Goal: Task Accomplishment & Management: Manage account settings

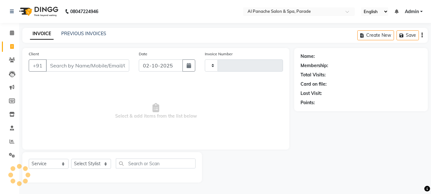
select select "service"
type input "1512"
select select "463"
click at [12, 30] on icon at bounding box center [12, 32] width 4 height 5
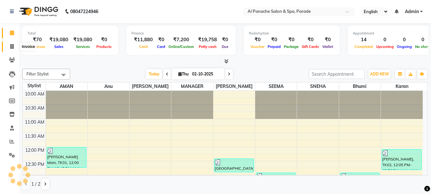
click at [15, 46] on span at bounding box center [11, 46] width 11 height 7
select select "service"
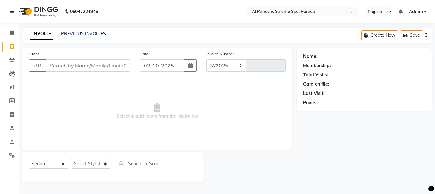
select select "463"
type input "1512"
click at [65, 61] on input "Client" at bounding box center [88, 65] width 84 height 12
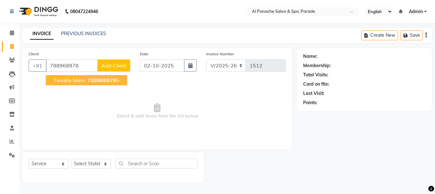
click at [82, 78] on span "Twinkle Mam" at bounding box center [70, 80] width 32 height 6
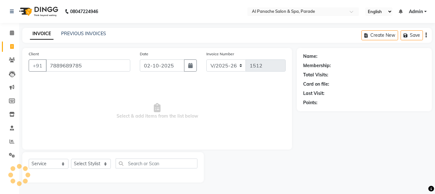
type input "7889689785"
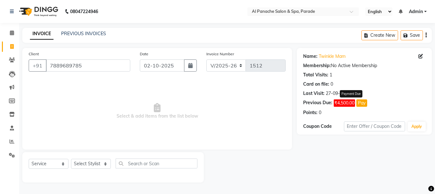
click at [359, 99] on button "Pay" at bounding box center [362, 102] width 11 height 7
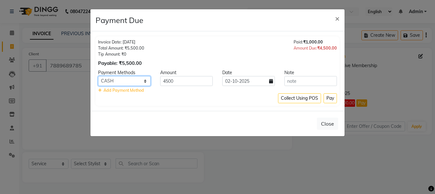
click at [132, 83] on select "CASH CARD PayTM UPI ONLINE" at bounding box center [124, 81] width 53 height 10
select select "6"
click at [98, 76] on select "CASH CARD PayTM UPI ONLINE" at bounding box center [124, 81] width 53 height 10
click at [334, 97] on button "Pay" at bounding box center [330, 98] width 13 height 10
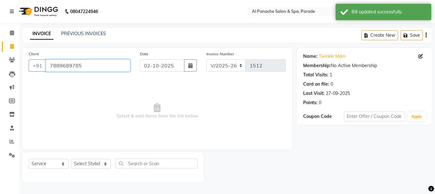
click at [91, 69] on input "7889689785" at bounding box center [88, 65] width 84 height 12
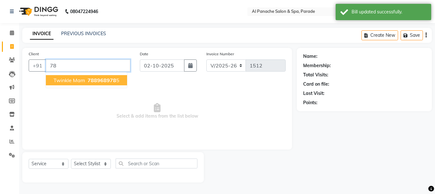
type input "7"
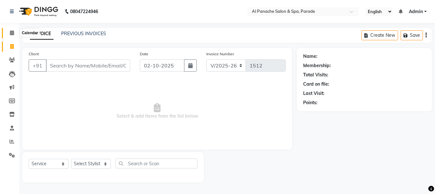
click at [7, 35] on span at bounding box center [11, 32] width 11 height 7
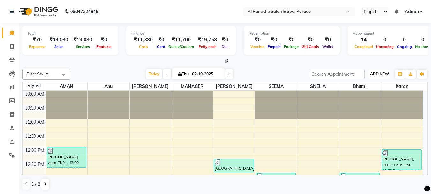
click at [385, 75] on span "ADD NEW" at bounding box center [379, 73] width 19 height 5
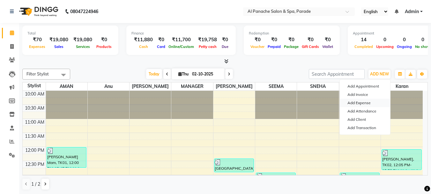
click at [354, 104] on link "Add Expense" at bounding box center [365, 103] width 50 height 8
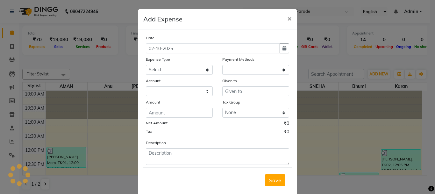
select select "1"
select select "2323"
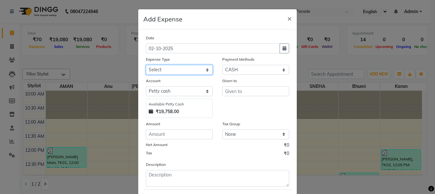
click at [188, 69] on select "Select Advance Salary Bank charges Car maintenance Cash transfer to bank Cash t…" at bounding box center [179, 70] width 67 height 10
select select "4769"
click at [146, 65] on select "Select Advance Salary Bank charges Car maintenance Cash transfer to bank Cash t…" at bounding box center [179, 70] width 67 height 10
drag, startPoint x: 237, startPoint y: 97, endPoint x: 239, endPoint y: 94, distance: 3.4
click at [239, 94] on div "Given to" at bounding box center [256, 97] width 77 height 40
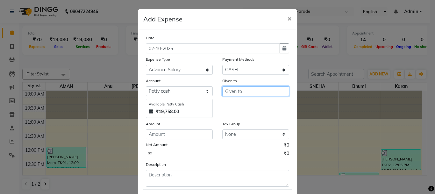
click at [239, 94] on input "text" at bounding box center [256, 91] width 67 height 10
click at [238, 102] on span "Sunak" at bounding box center [238, 104] width 16 height 6
type input "[PERSON_NAME]"
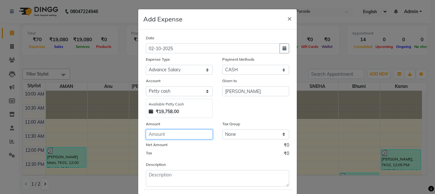
click at [163, 136] on input "number" at bounding box center [179, 134] width 67 height 10
click at [162, 131] on input "number" at bounding box center [179, 134] width 67 height 10
click at [167, 135] on input "number" at bounding box center [179, 134] width 67 height 10
type input "3000"
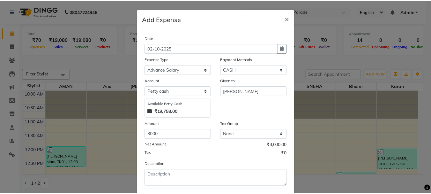
scroll to position [35, 0]
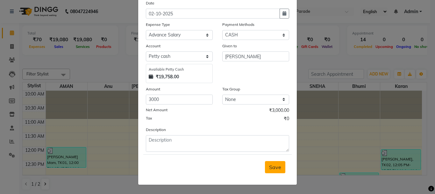
click at [274, 163] on button "Save" at bounding box center [275, 167] width 20 height 12
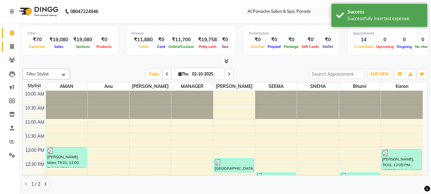
click at [12, 42] on link "Invoice" at bounding box center [9, 46] width 15 height 11
select select "service"
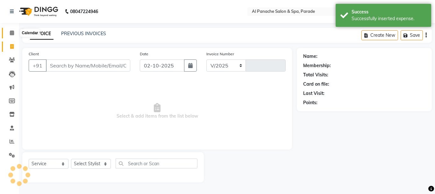
select select "463"
type input "1512"
click at [13, 33] on icon at bounding box center [12, 32] width 4 height 5
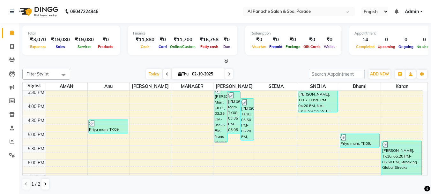
scroll to position [157, 0]
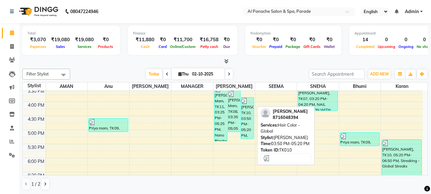
click at [246, 119] on div "[PERSON_NAME], TK10, 03:50 PM-05:20 PM, Hair Color - Global" at bounding box center [247, 117] width 13 height 41
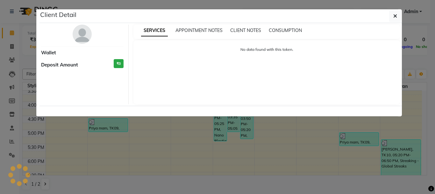
select select "3"
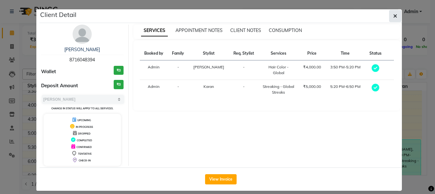
click at [394, 15] on icon "button" at bounding box center [396, 15] width 4 height 5
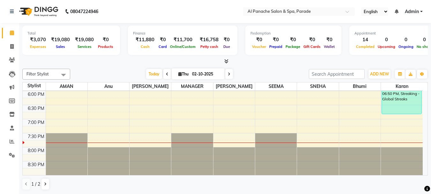
scroll to position [0, 0]
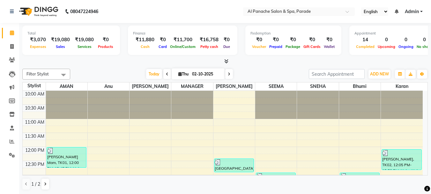
click at [228, 61] on icon at bounding box center [226, 61] width 4 height 5
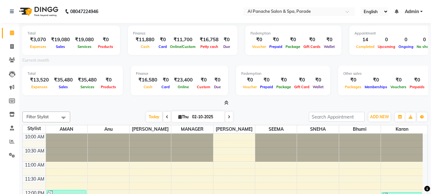
click at [225, 101] on icon at bounding box center [226, 102] width 4 height 5
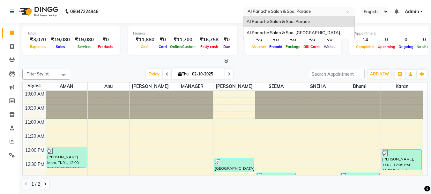
click at [295, 11] on input "text" at bounding box center [292, 12] width 92 height 6
click at [286, 33] on span "Al Panache Salon & Spa, Shanti Palace" at bounding box center [292, 32] width 93 height 5
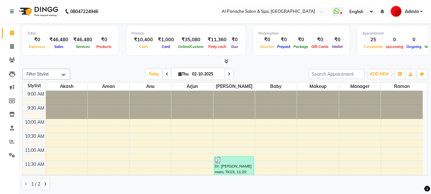
click at [226, 59] on icon at bounding box center [226, 61] width 4 height 5
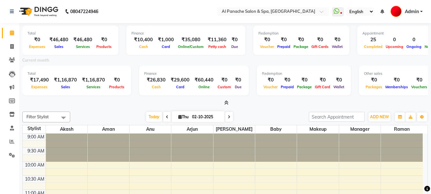
click at [223, 101] on span at bounding box center [225, 102] width 7 height 7
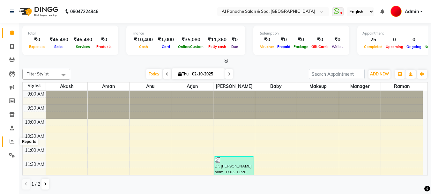
click at [10, 144] on span at bounding box center [11, 141] width 11 height 7
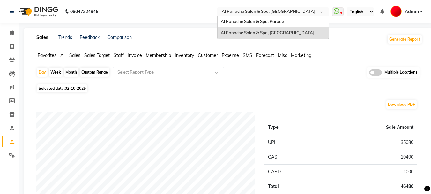
click at [253, 14] on input "text" at bounding box center [266, 12] width 92 height 6
click at [257, 25] on div "Al Panache Salon & Spa, Parade" at bounding box center [272, 21] width 111 height 11
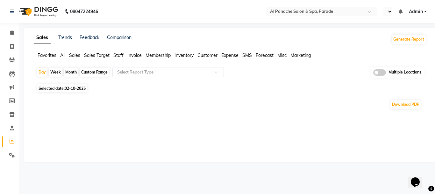
select select "en"
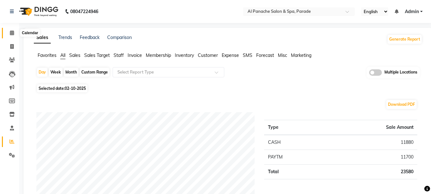
click at [10, 34] on icon at bounding box center [12, 32] width 4 height 5
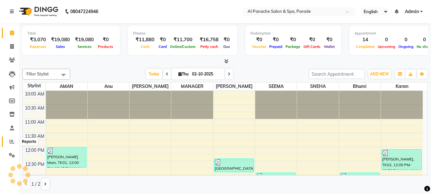
click at [8, 140] on span at bounding box center [11, 141] width 11 height 7
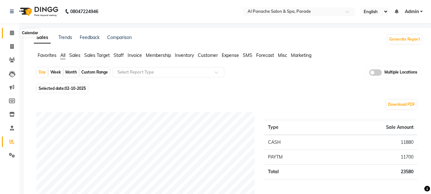
click at [14, 31] on icon at bounding box center [12, 32] width 4 height 5
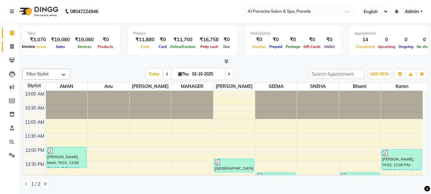
click at [14, 46] on span at bounding box center [11, 46] width 11 height 7
select select "service"
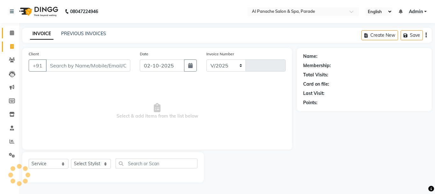
select select "463"
type input "1512"
click at [10, 32] on icon at bounding box center [12, 32] width 4 height 5
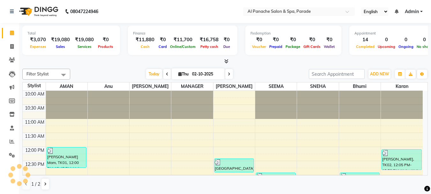
scroll to position [212, 0]
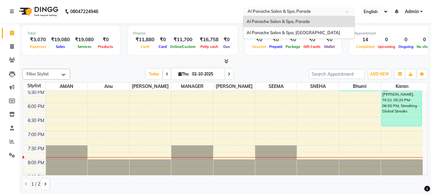
click at [305, 16] on ng-select "Select Location × Al Panache Salon & Spa, Parade Al Panache Salon & Spa, Parade…" at bounding box center [299, 11] width 112 height 9
click at [304, 31] on span "Al Panache Salon & Spa, Shanti Palace" at bounding box center [292, 32] width 93 height 5
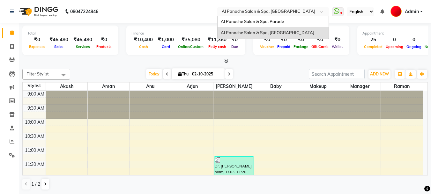
click at [242, 14] on input "text" at bounding box center [266, 12] width 92 height 6
click at [244, 25] on div "Al Panache Salon & Spa, Parade" at bounding box center [272, 21] width 111 height 11
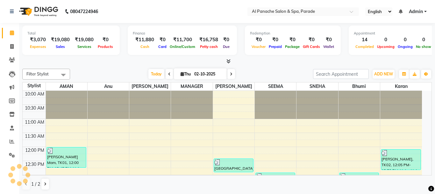
select select "en"
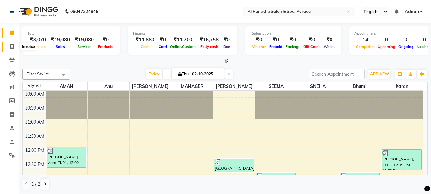
click at [13, 43] on span at bounding box center [11, 46] width 11 height 7
select select "463"
select select "service"
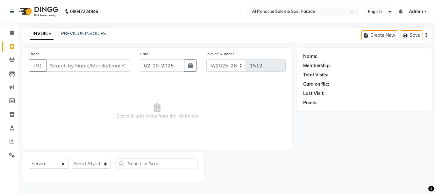
click at [81, 64] on input "Client" at bounding box center [88, 65] width 84 height 12
click at [78, 65] on input "Client" at bounding box center [88, 65] width 84 height 12
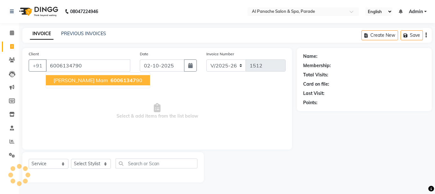
type input "6006134790"
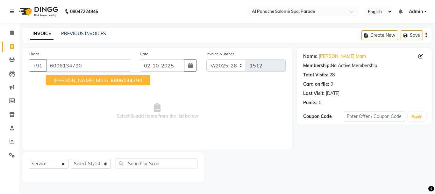
click at [111, 80] on span "60061347" at bounding box center [124, 80] width 26 height 6
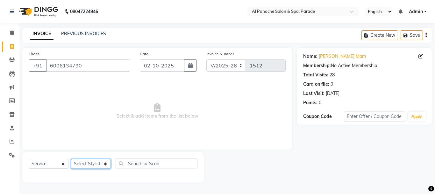
click at [82, 164] on select "Select Stylist [PERSON_NAME] Bhumi [PERSON_NAME] MANAGER [PERSON_NAME] [PERSON_…" at bounding box center [91, 163] width 40 height 10
click at [71, 158] on select "Select Stylist [PERSON_NAME] Bhumi [PERSON_NAME] MANAGER [PERSON_NAME] [PERSON_…" at bounding box center [91, 163] width 40 height 10
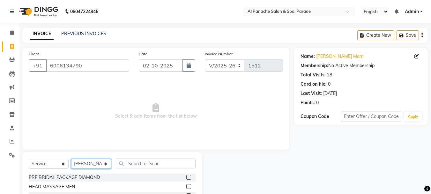
click at [95, 163] on select "Select Stylist [PERSON_NAME] Bhumi [PERSON_NAME] MANAGER [PERSON_NAME] [PERSON_…" at bounding box center [91, 163] width 40 height 10
select select "62525"
click at [71, 158] on select "Select Stylist [PERSON_NAME] Bhumi [PERSON_NAME] MANAGER [PERSON_NAME] [PERSON_…" at bounding box center [91, 163] width 40 height 10
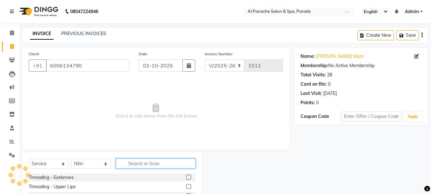
click at [143, 166] on input "text" at bounding box center [156, 163] width 80 height 10
type input "root"
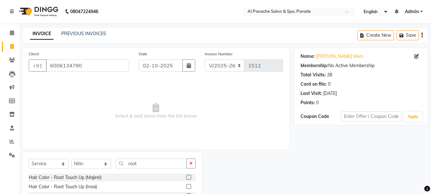
click at [188, 176] on label at bounding box center [188, 176] width 5 height 5
click at [188, 176] on input "checkbox" at bounding box center [188, 177] width 4 height 4
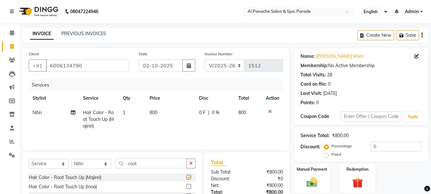
checkbox input "false"
click at [145, 165] on input "roo" at bounding box center [151, 163] width 71 height 10
type input "r"
click at [83, 163] on select "Select Stylist [PERSON_NAME] Bhumi [PERSON_NAME] MANAGER [PERSON_NAME] [PERSON_…" at bounding box center [91, 163] width 40 height 10
select select "88848"
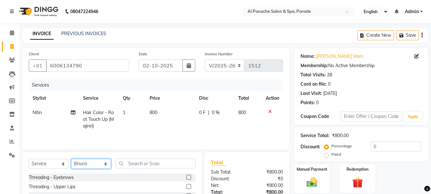
click at [71, 158] on select "Select Stylist [PERSON_NAME] Bhumi [PERSON_NAME] MANAGER [PERSON_NAME] [PERSON_…" at bounding box center [91, 163] width 40 height 10
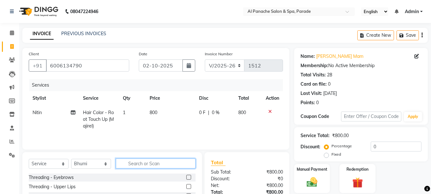
click at [167, 163] on input "text" at bounding box center [156, 163] width 80 height 10
type input "skin"
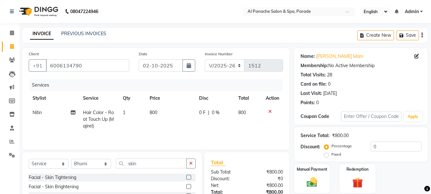
click at [186, 186] on label at bounding box center [188, 186] width 5 height 5
click at [186, 186] on input "checkbox" at bounding box center [188, 186] width 4 height 4
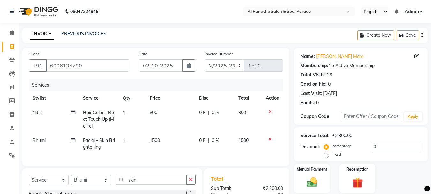
checkbox input "false"
click at [161, 184] on input "ski" at bounding box center [151, 179] width 71 height 10
type input "s"
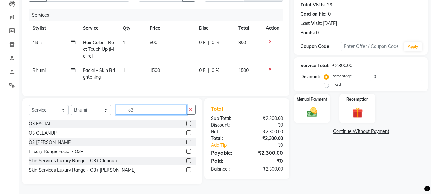
type input "o3"
click at [188, 168] on label at bounding box center [188, 169] width 5 height 5
click at [188, 168] on input "checkbox" at bounding box center [188, 170] width 4 height 4
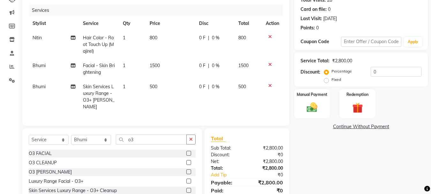
checkbox input "false"
type input "o"
click at [155, 138] on input "o" at bounding box center [151, 139] width 71 height 10
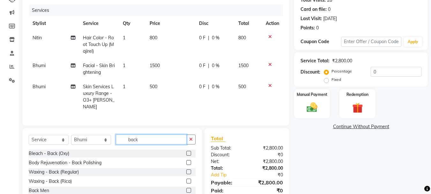
type input "back"
click at [188, 150] on label at bounding box center [188, 152] width 5 height 5
click at [188, 151] on input "checkbox" at bounding box center [188, 153] width 4 height 4
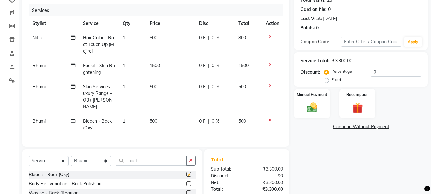
checkbox input "false"
click at [150, 157] on input "back" at bounding box center [151, 160] width 71 height 10
type input "b"
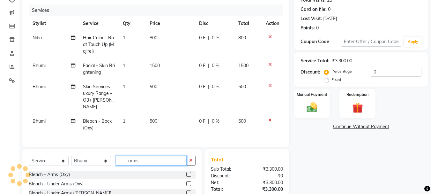
type input "arms"
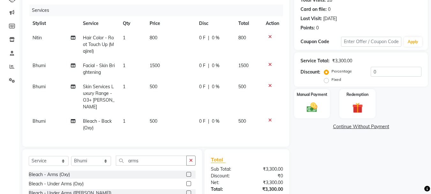
click at [186, 172] on label at bounding box center [188, 174] width 5 height 5
click at [186, 172] on input "checkbox" at bounding box center [188, 174] width 4 height 4
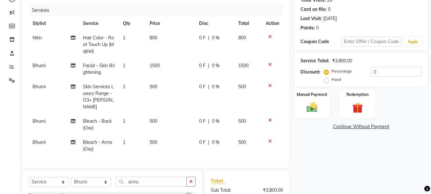
checkbox input "false"
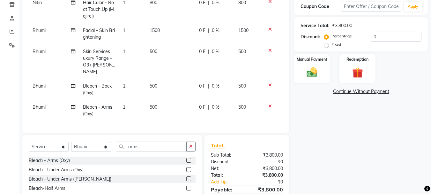
scroll to position [136, 0]
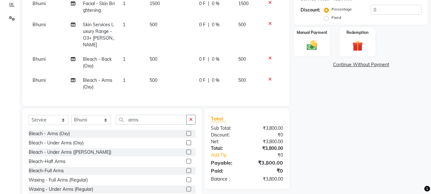
click at [153, 77] on span "500" at bounding box center [154, 80] width 8 height 6
select select "88848"
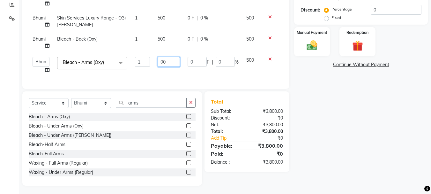
click at [163, 63] on input "00" at bounding box center [168, 62] width 22 height 10
type input "600"
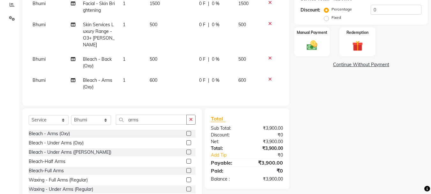
click at [282, 65] on tbody "Nitin Hair Color - Root Touch Up (Majirel) 1 800 0 F | 0 % 800 Bhumi Facial - S…" at bounding box center [156, 31] width 254 height 125
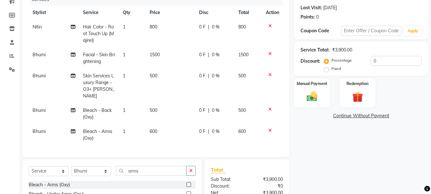
scroll to position [91, 0]
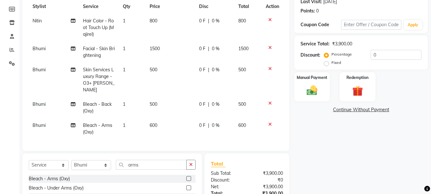
click at [155, 48] on span "1500" at bounding box center [155, 49] width 10 height 6
select select "88848"
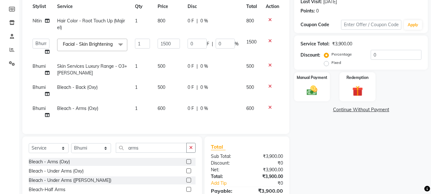
click at [282, 119] on td at bounding box center [272, 111] width 21 height 21
click at [167, 150] on div "Select Service Product Membership Package Voucher Prepaid Gift Card Select Styl…" at bounding box center [111, 183] width 179 height 94
click at [167, 150] on input "arms" at bounding box center [151, 148] width 71 height 10
type input "a"
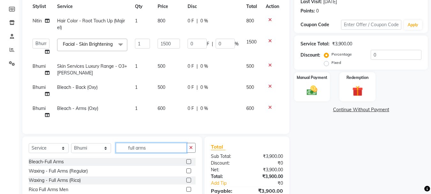
type input "full arms"
click at [188, 182] on label at bounding box center [188, 179] width 5 height 5
click at [188, 182] on input "checkbox" at bounding box center [188, 180] width 4 height 4
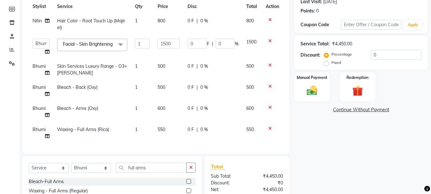
checkbox input "false"
click at [331, 63] on label "Fixed" at bounding box center [336, 63] width 10 height 6
click at [326, 63] on input "Fixed" at bounding box center [327, 62] width 4 height 4
radio input "true"
click at [381, 59] on input "number" at bounding box center [395, 55] width 51 height 10
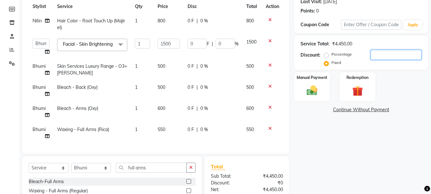
type input "9"
type input "3.03"
type input "0.2"
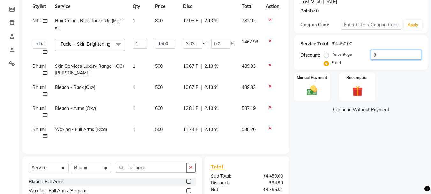
type input "95"
type input "32.02"
type input "2.13"
type input "0"
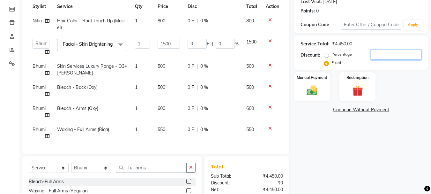
type input "95"
type input "32.02"
type input "2.13"
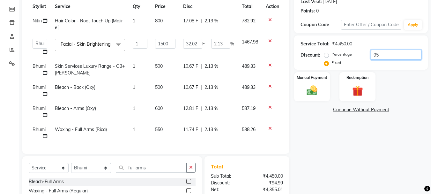
type input "950"
type input "320.22"
type input "21.35"
type input "950"
click at [315, 87] on img at bounding box center [312, 90] width 18 height 13
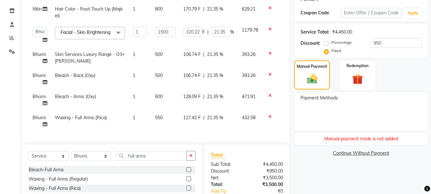
scroll to position [105, 0]
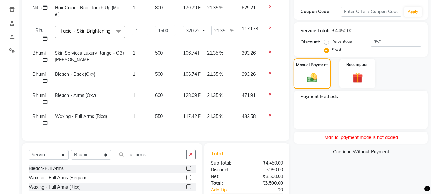
click at [312, 75] on img at bounding box center [312, 77] width 17 height 12
click at [348, 152] on link "Continue Without Payment" at bounding box center [360, 151] width 131 height 7
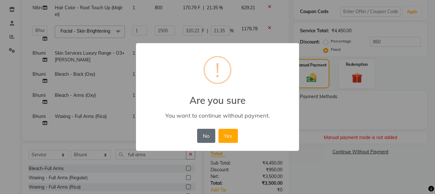
click at [206, 139] on button "No" at bounding box center [206, 135] width 18 height 14
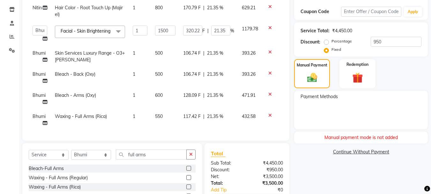
scroll to position [0, 0]
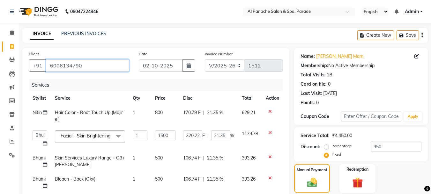
click at [80, 64] on input "6006134790" at bounding box center [87, 65] width 83 height 12
drag, startPoint x: 80, startPoint y: 64, endPoint x: 75, endPoint y: 62, distance: 6.0
click at [75, 62] on input "6006134790" at bounding box center [87, 65] width 83 height 12
drag, startPoint x: 93, startPoint y: 65, endPoint x: 47, endPoint y: 62, distance: 46.4
click at [47, 62] on input "6006134790" at bounding box center [87, 65] width 83 height 12
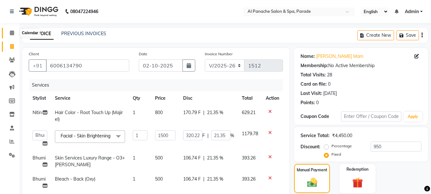
click at [15, 32] on span at bounding box center [11, 32] width 11 height 7
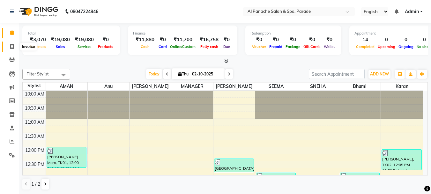
click at [7, 48] on span at bounding box center [11, 46] width 11 height 7
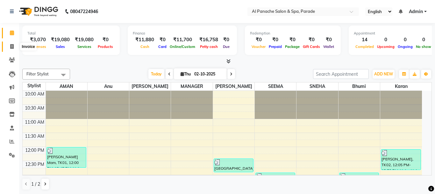
select select "463"
select select "service"
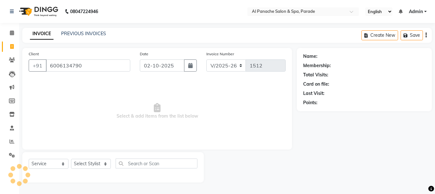
type input "6006134790"
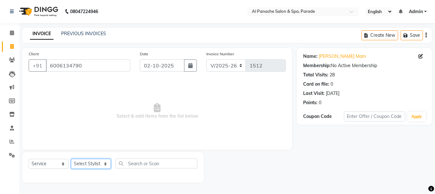
click at [89, 167] on select "Select Stylist [PERSON_NAME] Bhumi [PERSON_NAME] MANAGER [PERSON_NAME] [PERSON_…" at bounding box center [91, 163] width 40 height 10
select select "62525"
click at [71, 158] on select "Select Stylist [PERSON_NAME] Bhumi [PERSON_NAME] MANAGER [PERSON_NAME] [PERSON_…" at bounding box center [91, 163] width 40 height 10
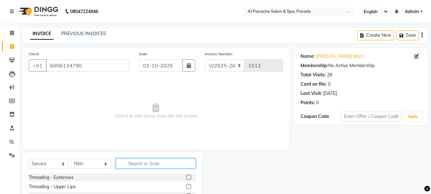
click at [138, 162] on input "text" at bounding box center [156, 163] width 80 height 10
type input "root"
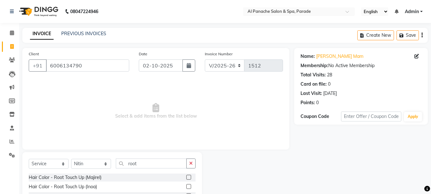
click at [190, 177] on label at bounding box center [188, 176] width 5 height 5
click at [190, 177] on input "checkbox" at bounding box center [188, 177] width 4 height 4
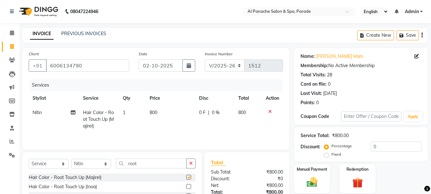
checkbox input "false"
click at [93, 166] on select "Select Stylist [PERSON_NAME] Bhumi [PERSON_NAME] MANAGER [PERSON_NAME] [PERSON_…" at bounding box center [91, 163] width 40 height 10
select select "88848"
click at [71, 158] on select "Select Stylist [PERSON_NAME] Bhumi [PERSON_NAME] MANAGER [PERSON_NAME] [PERSON_…" at bounding box center [91, 163] width 40 height 10
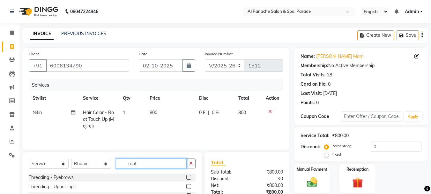
click at [155, 164] on input "root" at bounding box center [151, 163] width 71 height 10
type input "r"
type input "skin"
click at [186, 185] on label at bounding box center [188, 186] width 5 height 5
click at [186, 185] on input "checkbox" at bounding box center [188, 186] width 4 height 4
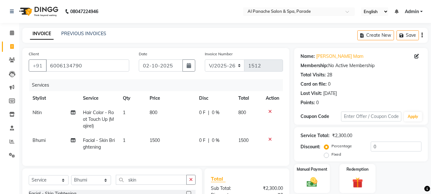
checkbox input "false"
click at [147, 183] on input "ski" at bounding box center [151, 179] width 71 height 10
type input "s"
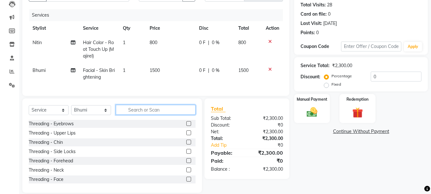
scroll to position [83, 0]
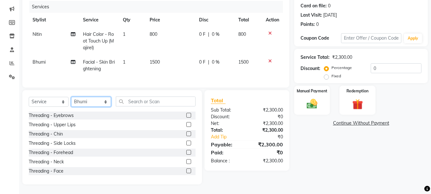
click at [101, 101] on select "Select Stylist [PERSON_NAME] Bhumi [PERSON_NAME] MANAGER [PERSON_NAME] [PERSON_…" at bounding box center [91, 102] width 40 height 10
click at [71, 97] on select "Select Stylist [PERSON_NAME] Bhumi [PERSON_NAME] MANAGER [PERSON_NAME] [PERSON_…" at bounding box center [91, 102] width 40 height 10
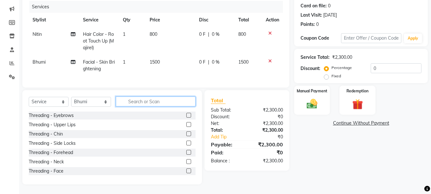
click at [143, 97] on input "text" at bounding box center [156, 101] width 80 height 10
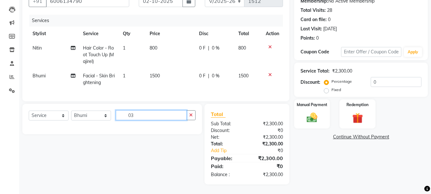
type input "0"
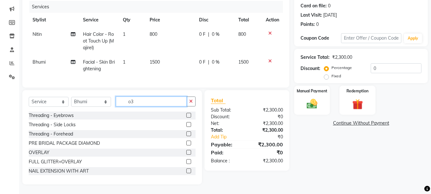
scroll to position [75, 0]
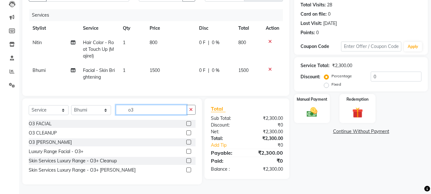
type input "o3"
click at [189, 169] on label at bounding box center [188, 169] width 5 height 5
click at [189, 169] on input "checkbox" at bounding box center [188, 170] width 4 height 4
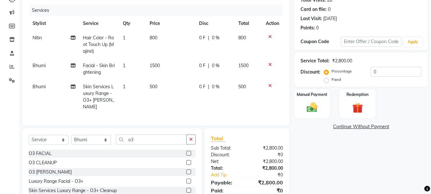
checkbox input "false"
type input "o"
click at [144, 140] on input "o" at bounding box center [151, 139] width 71 height 10
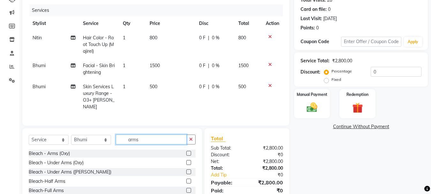
type input "arms"
click at [186, 150] on label at bounding box center [188, 152] width 5 height 5
click at [186, 151] on input "checkbox" at bounding box center [188, 153] width 4 height 4
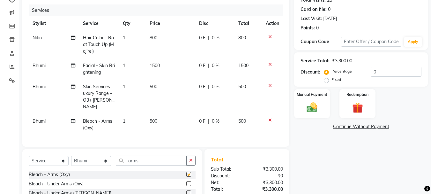
checkbox input "false"
click at [149, 155] on input "arm" at bounding box center [151, 160] width 71 height 10
type input "a"
type input "back"
click at [188, 173] on label at bounding box center [188, 174] width 5 height 5
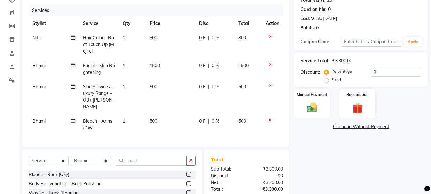
click at [188, 173] on input "checkbox" at bounding box center [188, 174] width 4 height 4
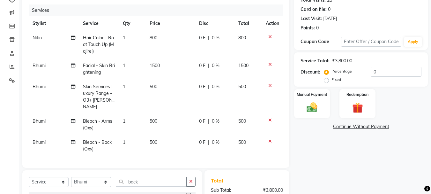
checkbox input "false"
click at [152, 118] on span "500" at bounding box center [154, 121] width 8 height 6
select select "88848"
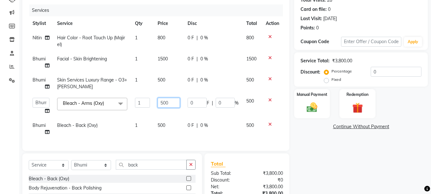
click at [164, 102] on input "500" at bounding box center [168, 103] width 22 height 10
type input "600"
click at [189, 132] on tr "Bhumi Bleach - Back (Oxy) 1 500 0 F | 0 % 500" at bounding box center [156, 128] width 254 height 21
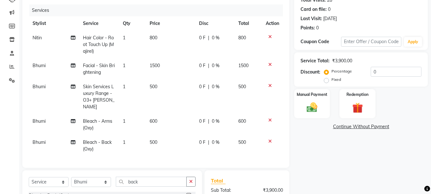
scroll to position [144, 0]
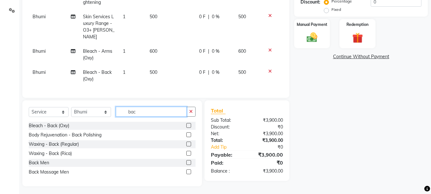
click at [142, 110] on input "bac" at bounding box center [151, 111] width 71 height 10
type input "b"
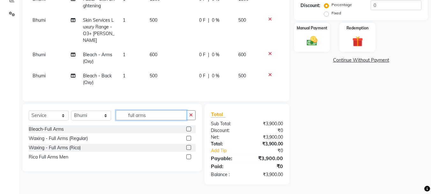
scroll to position [139, 0]
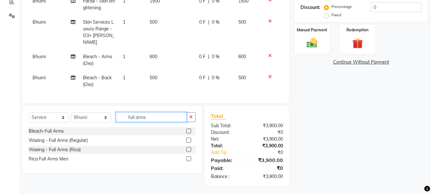
type input "full arms"
click at [187, 147] on label at bounding box center [188, 149] width 5 height 5
click at [187, 147] on input "checkbox" at bounding box center [188, 149] width 4 height 4
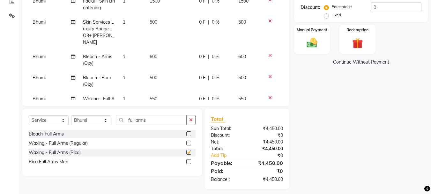
checkbox input "false"
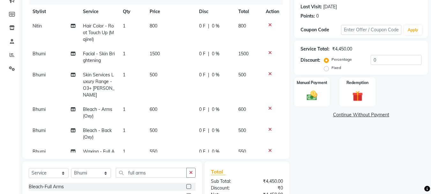
scroll to position [80, 0]
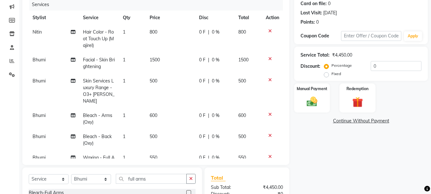
click at [331, 75] on label "Fixed" at bounding box center [336, 74] width 10 height 6
click at [326, 75] on input "Fixed" at bounding box center [327, 73] width 4 height 4
radio input "true"
click at [380, 68] on input "number" at bounding box center [395, 66] width 51 height 10
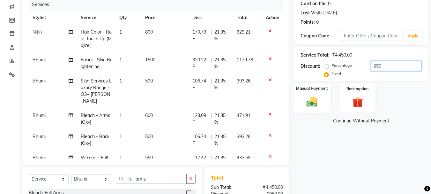
type input "950"
click at [306, 99] on img at bounding box center [312, 101] width 18 height 13
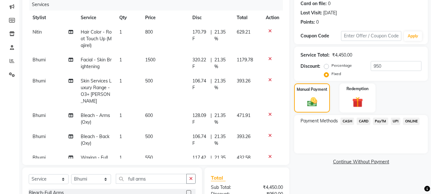
click at [379, 119] on span "PayTM" at bounding box center [380, 120] width 15 height 7
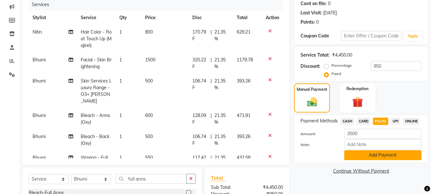
click at [368, 154] on button "Add Payment" at bounding box center [382, 155] width 77 height 10
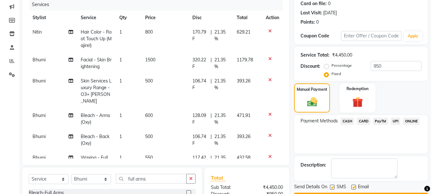
scroll to position [157, 0]
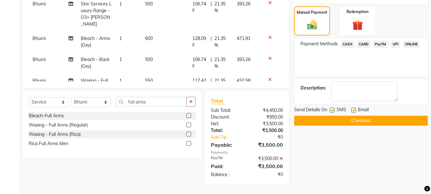
click at [323, 120] on button "Checkout" at bounding box center [361, 120] width 134 height 10
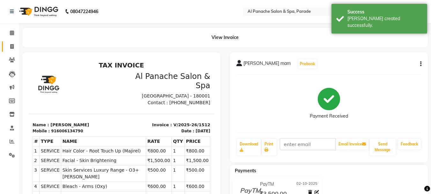
click at [6, 48] on link "Invoice" at bounding box center [9, 46] width 15 height 11
select select "463"
select select "service"
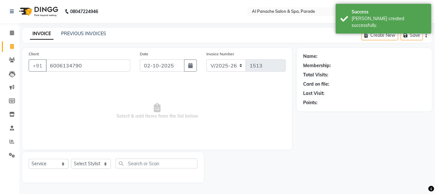
type input "6006134790"
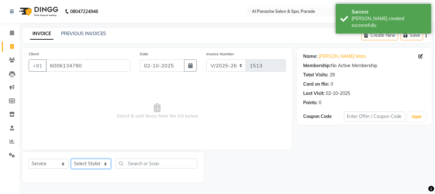
click at [87, 167] on select "Select Stylist [PERSON_NAME] Bhumi [PERSON_NAME] MANAGER [PERSON_NAME] [PERSON_…" at bounding box center [91, 163] width 40 height 10
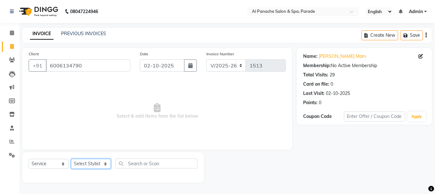
select select "48206"
click at [71, 158] on select "Select Stylist [PERSON_NAME] Bhumi [PERSON_NAME] MANAGER [PERSON_NAME] [PERSON_…" at bounding box center [91, 163] width 40 height 10
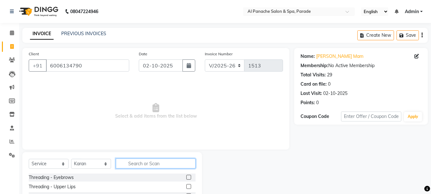
click at [143, 165] on input "text" at bounding box center [156, 163] width 80 height 10
type input "kera"
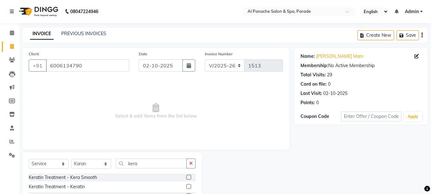
click at [186, 185] on label at bounding box center [188, 186] width 5 height 5
click at [186, 185] on input "checkbox" at bounding box center [188, 186] width 4 height 4
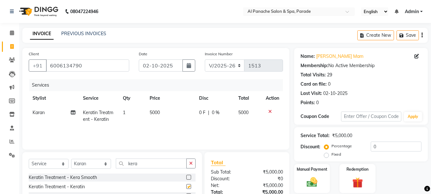
checkbox input "false"
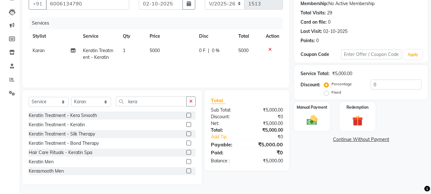
click at [331, 92] on label "Fixed" at bounding box center [336, 92] width 10 height 6
click at [326, 92] on input "Fixed" at bounding box center [327, 92] width 4 height 4
radio input "true"
drag, startPoint x: 382, startPoint y: 77, endPoint x: 381, endPoint y: 82, distance: 5.8
click at [381, 82] on div "Service Total: ₹5,000.00 Discount: Percentage Fixed 0" at bounding box center [360, 82] width 121 height 29
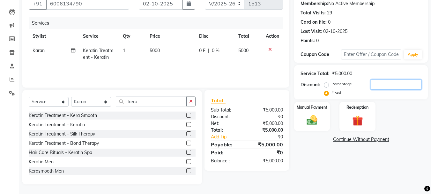
click at [381, 82] on input "number" at bounding box center [395, 84] width 51 height 10
type input "1000"
click at [315, 111] on div "Manual Payment" at bounding box center [311, 116] width 37 height 30
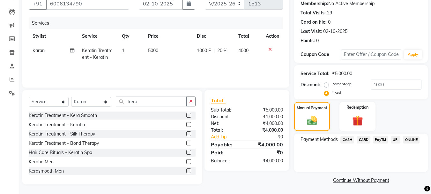
click at [347, 136] on span "CASH" at bounding box center [347, 139] width 14 height 7
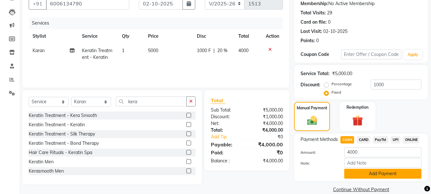
click at [364, 177] on button "Add Payment" at bounding box center [382, 173] width 77 height 10
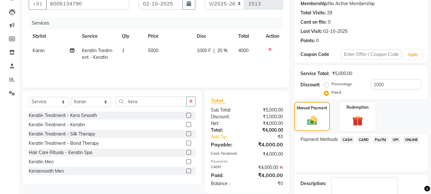
scroll to position [99, 0]
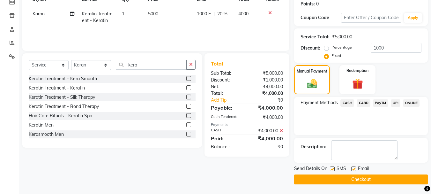
click at [346, 175] on button "Checkout" at bounding box center [361, 179] width 134 height 10
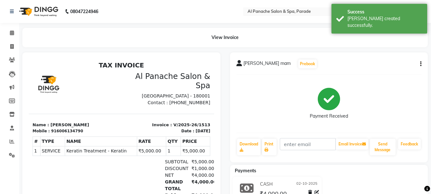
click at [10, 40] on li "Invoice" at bounding box center [9, 47] width 19 height 14
click at [11, 44] on icon at bounding box center [12, 46] width 4 height 5
select select "service"
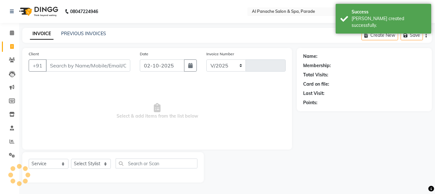
select select "463"
type input "1514"
drag, startPoint x: 69, startPoint y: 58, endPoint x: 69, endPoint y: 67, distance: 8.6
click at [69, 67] on div "Client +91" at bounding box center [79, 63] width 111 height 26
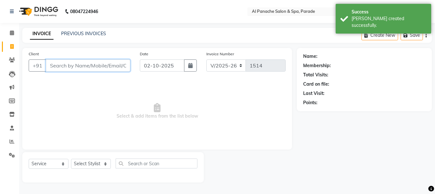
click at [69, 67] on input "Client" at bounding box center [88, 65] width 84 height 12
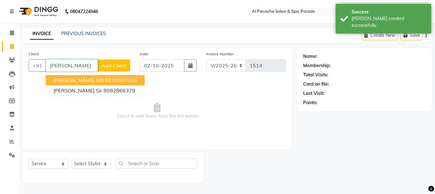
click at [78, 80] on span "RAJVEER SIR" at bounding box center [79, 80] width 50 height 6
type input "6239307669"
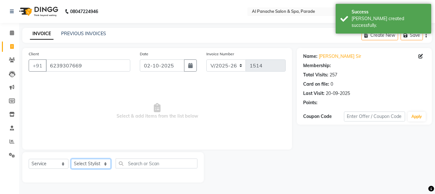
click at [91, 168] on select "Select Stylist [PERSON_NAME] Bhumi [PERSON_NAME] MANAGER [PERSON_NAME] [PERSON_…" at bounding box center [91, 163] width 40 height 10
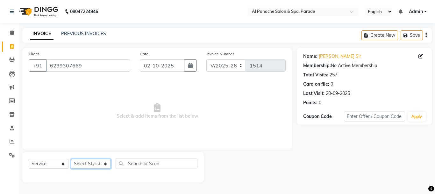
select select "62525"
click at [71, 158] on select "Select Stylist [PERSON_NAME] Bhumi [PERSON_NAME] MANAGER [PERSON_NAME] [PERSON_…" at bounding box center [91, 163] width 40 height 10
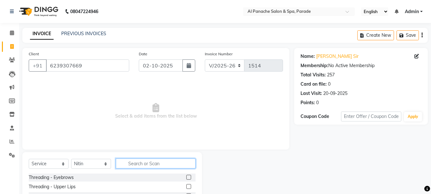
click at [147, 164] on input "text" at bounding box center [156, 163] width 80 height 10
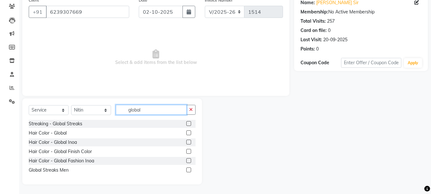
type input "global"
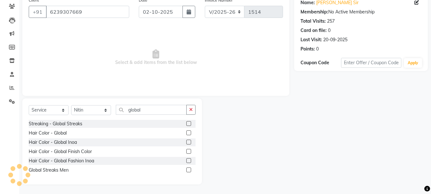
click at [190, 123] on label at bounding box center [188, 123] width 5 height 5
click at [190, 123] on input "checkbox" at bounding box center [188, 123] width 4 height 4
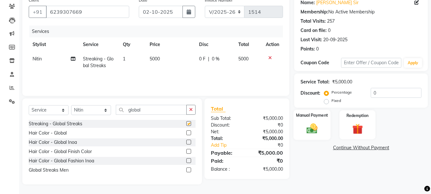
checkbox input "false"
click at [329, 102] on div "Fixed" at bounding box center [333, 101] width 16 height 8
click at [331, 101] on label "Fixed" at bounding box center [336, 101] width 10 height 6
click at [327, 101] on input "Fixed" at bounding box center [327, 100] width 4 height 4
radio input "true"
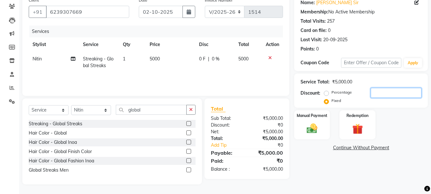
click at [374, 92] on input "number" at bounding box center [395, 93] width 51 height 10
type input "2000"
click at [320, 123] on img at bounding box center [312, 128] width 18 height 13
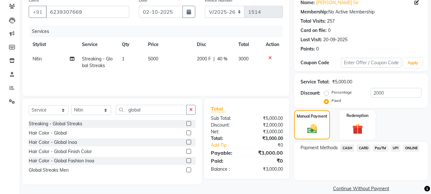
click at [351, 146] on span "CASH" at bounding box center [347, 147] width 14 height 7
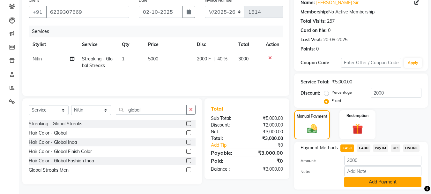
click at [361, 183] on button "Add Payment" at bounding box center [382, 182] width 77 height 10
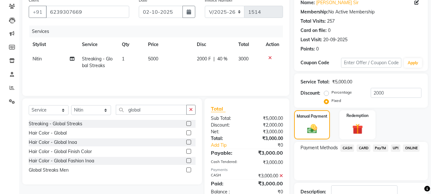
scroll to position [99, 0]
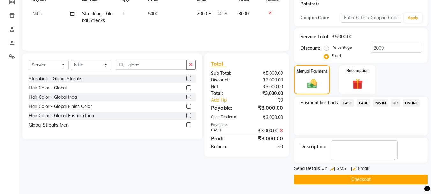
click at [370, 182] on button "Checkout" at bounding box center [361, 179] width 134 height 10
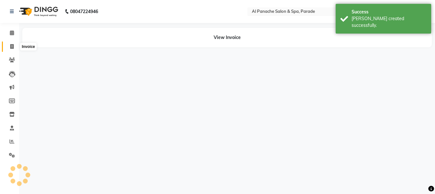
click at [8, 43] on span at bounding box center [11, 46] width 11 height 7
select select "service"
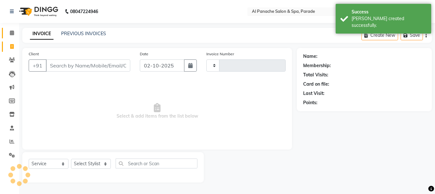
type input "1515"
select select "463"
click at [10, 31] on icon at bounding box center [12, 32] width 4 height 5
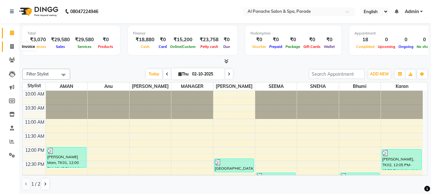
click at [10, 46] on icon at bounding box center [12, 46] width 4 height 5
select select "service"
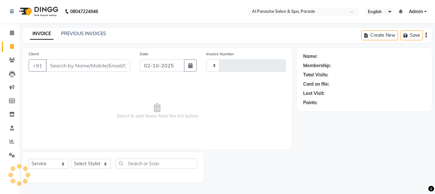
type input "1515"
select select "463"
click at [79, 33] on link "PREVIOUS INVOICES" at bounding box center [83, 34] width 45 height 6
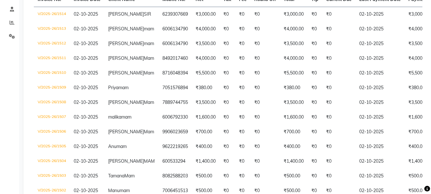
scroll to position [128, 0]
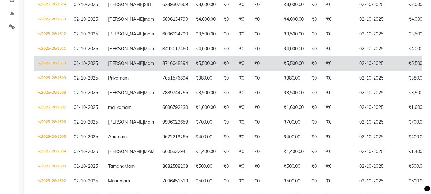
click at [322, 71] on td "₹0" at bounding box center [338, 63] width 33 height 15
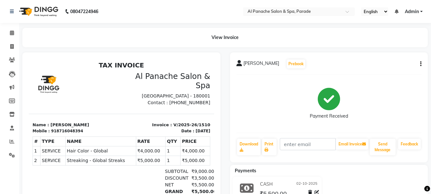
click at [419, 63] on button "button" at bounding box center [419, 64] width 4 height 7
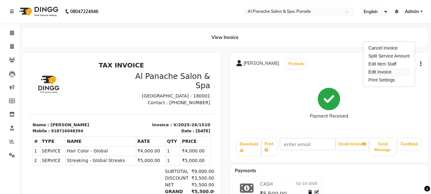
click at [381, 70] on div "Edit Invoice" at bounding box center [389, 72] width 44 height 8
select select "service"
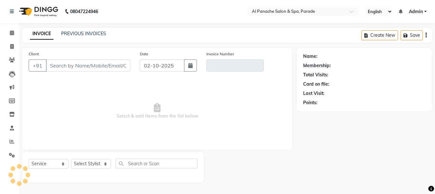
type input "8716048394"
type input "V/2025-26/1510"
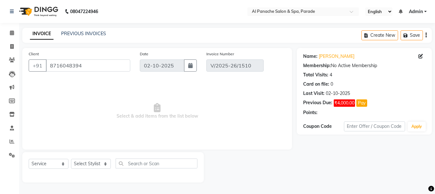
select select "select"
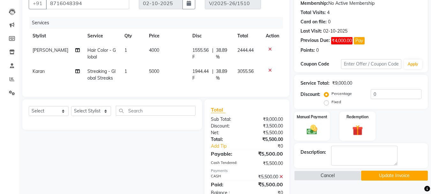
scroll to position [85, 0]
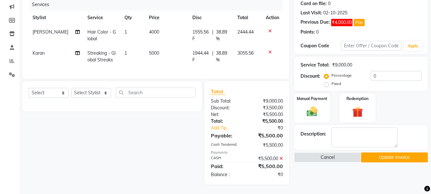
click at [282, 158] on icon at bounding box center [281, 158] width 4 height 4
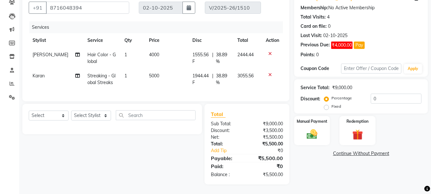
click at [234, 84] on td "3055.56" at bounding box center [247, 79] width 28 height 21
select select "48206"
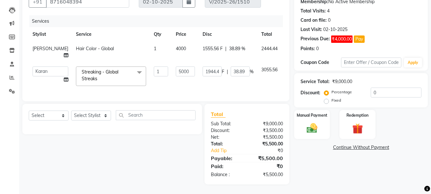
click at [288, 45] on icon at bounding box center [290, 47] width 4 height 4
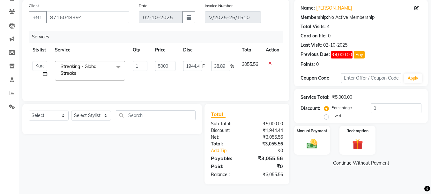
scroll to position [48, 0]
click at [270, 63] on icon at bounding box center [270, 63] width 4 height 4
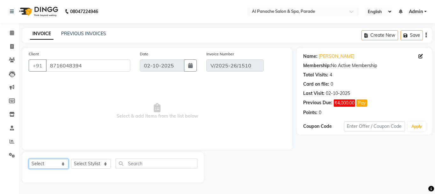
click at [56, 162] on select "Select Service Product Membership Package Voucher Prepaid Gift Card" at bounding box center [49, 163] width 40 height 10
select select "service"
click at [29, 158] on select "Select Service Product Membership Package Voucher Prepaid Gift Card" at bounding box center [49, 163] width 40 height 10
click at [80, 160] on select "Select Stylist [PERSON_NAME] Bhumi [PERSON_NAME] MANAGER [PERSON_NAME] [PERSON_…" at bounding box center [91, 163] width 40 height 10
select select "48206"
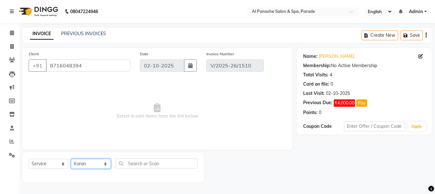
click at [71, 158] on select "Select Stylist [PERSON_NAME] Bhumi [PERSON_NAME] MANAGER [PERSON_NAME] [PERSON_…" at bounding box center [91, 163] width 40 height 10
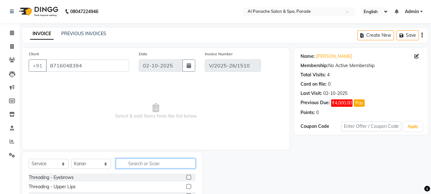
click at [144, 160] on input "text" at bounding box center [156, 163] width 80 height 10
type input "gloBAL"
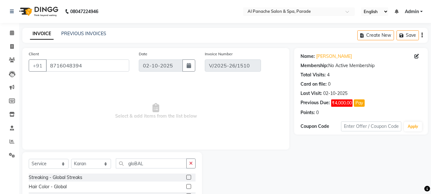
click at [188, 177] on label at bounding box center [188, 176] width 5 height 5
click at [188, 177] on input "checkbox" at bounding box center [188, 177] width 4 height 4
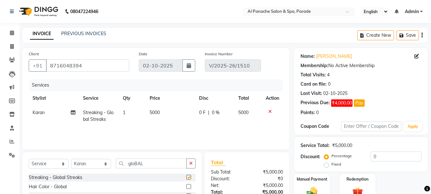
checkbox input "false"
click at [92, 166] on select "Select Stylist [PERSON_NAME] Bhumi [PERSON_NAME] MANAGER [PERSON_NAME] [PERSON_…" at bounding box center [91, 163] width 40 height 10
select select "10500"
click at [71, 158] on select "Select Stylist [PERSON_NAME] Bhumi [PERSON_NAME] MANAGER [PERSON_NAME] [PERSON_…" at bounding box center [91, 163] width 40 height 10
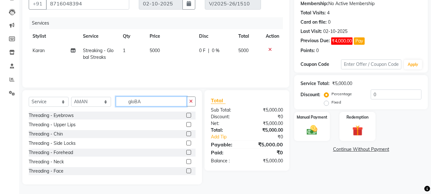
click at [143, 102] on input "gloBA" at bounding box center [151, 101] width 71 height 10
type input "g"
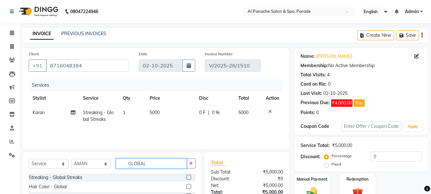
scroll to position [54, 0]
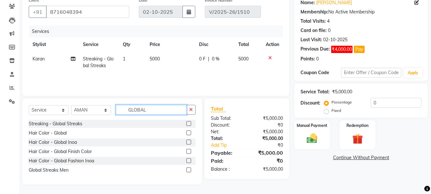
type input "GLOBAL"
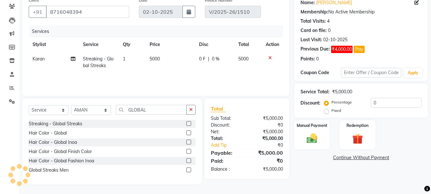
click at [187, 132] on label at bounding box center [188, 132] width 5 height 5
click at [187, 132] on input "checkbox" at bounding box center [188, 133] width 4 height 4
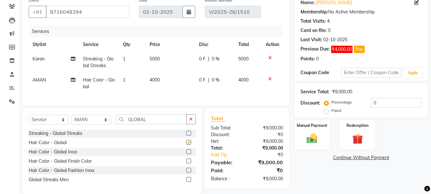
checkbox input "false"
click at [331, 112] on label "Fixed" at bounding box center [336, 110] width 10 height 6
click at [326, 112] on input "Fixed" at bounding box center [327, 110] width 4 height 4
radio input "true"
click at [380, 100] on input "0" at bounding box center [395, 103] width 51 height 10
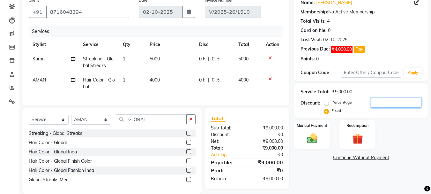
click at [380, 100] on input "number" at bounding box center [395, 103] width 51 height 10
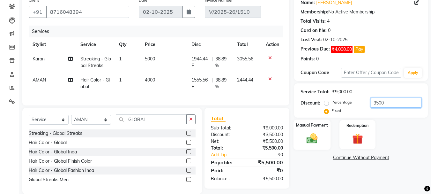
type input "3500"
click at [297, 138] on div "Manual Payment" at bounding box center [311, 134] width 37 height 30
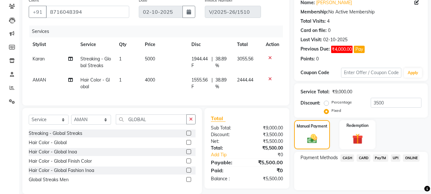
click at [350, 156] on span "CASH" at bounding box center [347, 157] width 14 height 7
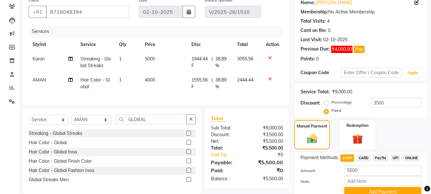
scroll to position [82, 0]
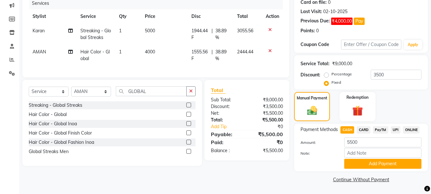
click at [363, 168] on div "Payment Methods CASH CARD PayTM UPI ONLINE Amount: 5500 Note: Add Payment" at bounding box center [361, 147] width 134 height 48
click at [365, 164] on button "Add Payment" at bounding box center [382, 163] width 77 height 10
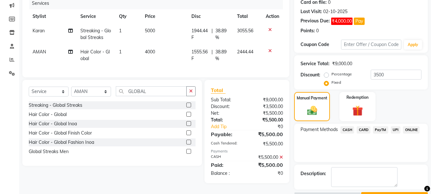
scroll to position [99, 0]
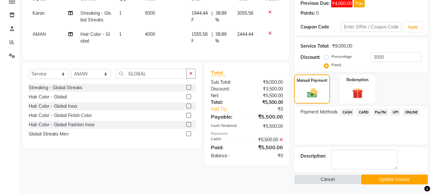
click at [374, 179] on button "Update Invoice" at bounding box center [394, 179] width 67 height 10
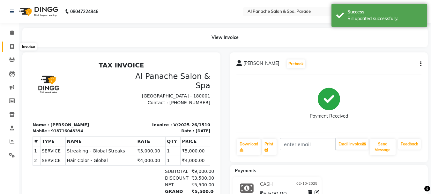
click at [6, 47] on span at bounding box center [11, 46] width 11 height 7
select select "463"
select select "service"
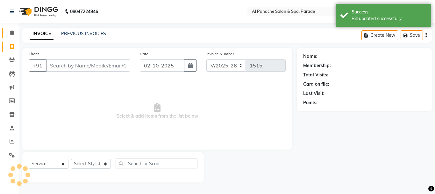
click at [8, 28] on link "Calendar" at bounding box center [9, 33] width 15 height 11
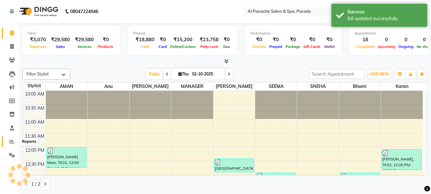
click at [11, 140] on icon at bounding box center [12, 141] width 5 height 5
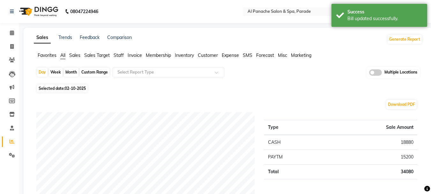
click at [70, 74] on div "Month" at bounding box center [71, 72] width 15 height 9
select select "10"
select select "2025"
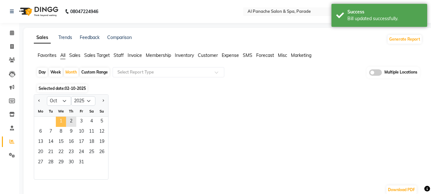
click at [59, 122] on span "1" at bounding box center [61, 121] width 10 height 10
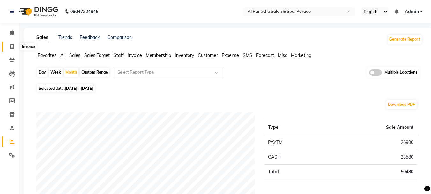
click at [11, 47] on icon at bounding box center [12, 46] width 4 height 5
select select "service"
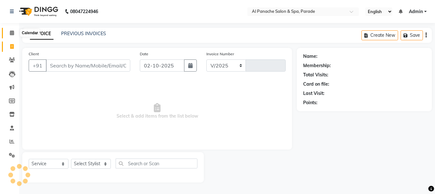
select select "463"
type input "1515"
click at [11, 31] on icon at bounding box center [12, 32] width 4 height 5
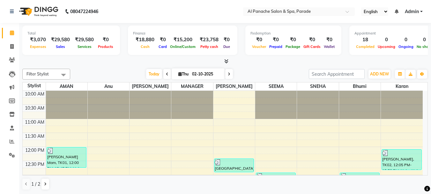
drag, startPoint x: 11, startPoint y: 31, endPoint x: 106, endPoint y: 69, distance: 103.2
click at [106, 69] on div "Today Thu 02-10-2025" at bounding box center [189, 74] width 232 height 10
click at [10, 43] on span at bounding box center [11, 46] width 11 height 7
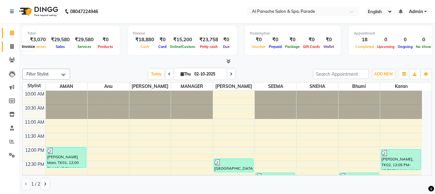
select select "service"
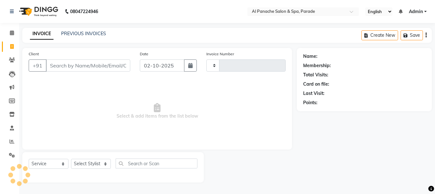
type input "1515"
select select "463"
click at [68, 68] on input "Client" at bounding box center [88, 65] width 84 height 12
click at [70, 66] on input "Client" at bounding box center [88, 65] width 84 height 12
click at [69, 65] on input "Client" at bounding box center [88, 65] width 84 height 12
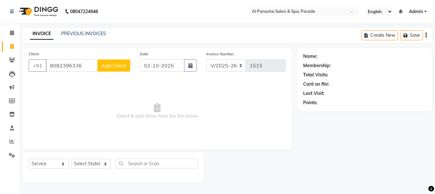
type input "8082396336"
click at [110, 63] on span "Add Client" at bounding box center [113, 65] width 25 height 6
select select "15"
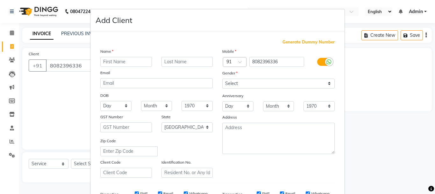
type input "i"
type input "[PERSON_NAME]"
click at [173, 57] on input "text" at bounding box center [188, 62] width 52 height 10
type input "Mam"
drag, startPoint x: 232, startPoint y: 76, endPoint x: 232, endPoint y: 81, distance: 5.1
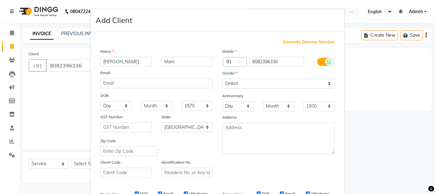
click at [232, 81] on div "Mobile Country Code × 91 8082396336 Gender Select [DEMOGRAPHIC_DATA] [DEMOGRAPH…" at bounding box center [279, 112] width 122 height 129
click at [232, 81] on select "Select [DEMOGRAPHIC_DATA] [DEMOGRAPHIC_DATA] Other Prefer Not To Say" at bounding box center [279, 83] width 113 height 10
select select "[DEMOGRAPHIC_DATA]"
click at [223, 78] on select "Select [DEMOGRAPHIC_DATA] [DEMOGRAPHIC_DATA] Other Prefer Not To Say" at bounding box center [279, 83] width 113 height 10
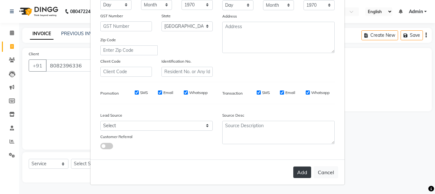
click at [301, 172] on button "Add" at bounding box center [303, 171] width 18 height 11
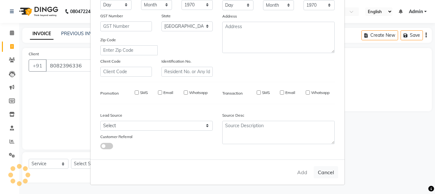
select select
select select "null"
select select
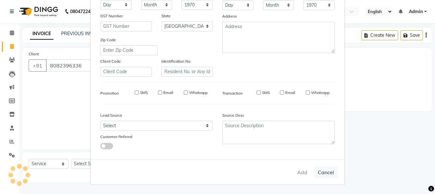
select select
checkbox input "false"
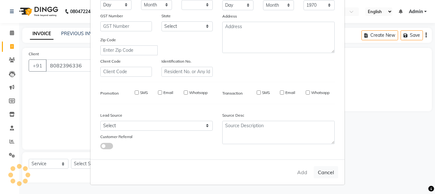
checkbox input "false"
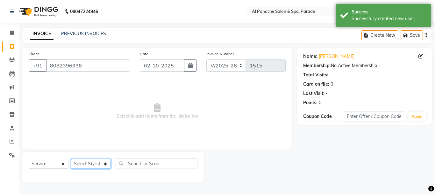
click at [102, 162] on select "Select Stylist [PERSON_NAME] Bhumi [PERSON_NAME] MANAGER [PERSON_NAME] [PERSON_…" at bounding box center [91, 163] width 40 height 10
select select "6416"
click at [71, 158] on select "Select Stylist [PERSON_NAME] Bhumi [PERSON_NAME] MANAGER [PERSON_NAME] [PERSON_…" at bounding box center [91, 163] width 40 height 10
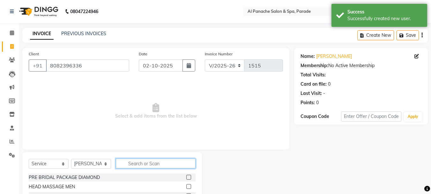
click at [137, 158] on input "text" at bounding box center [156, 163] width 80 height 10
type input "nano"
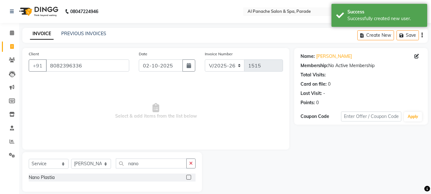
click at [190, 177] on label at bounding box center [188, 176] width 5 height 5
click at [190, 177] on input "checkbox" at bounding box center [188, 177] width 4 height 4
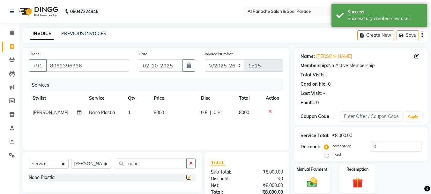
checkbox input "false"
click at [373, 146] on input "0" at bounding box center [395, 146] width 51 height 10
click at [376, 146] on input "number" at bounding box center [395, 146] width 51 height 10
type input "50"
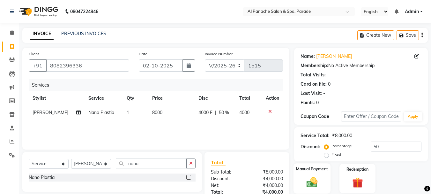
click at [306, 178] on img at bounding box center [312, 181] width 18 height 13
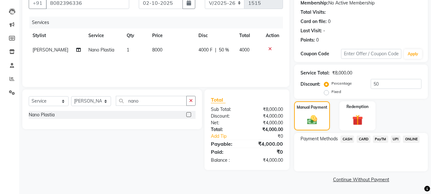
click at [347, 139] on span "CASH" at bounding box center [347, 138] width 14 height 7
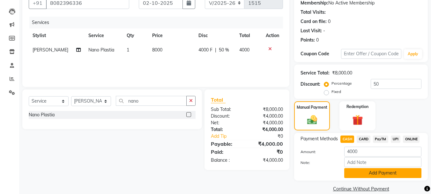
click at [357, 172] on button "Add Payment" at bounding box center [382, 173] width 77 height 10
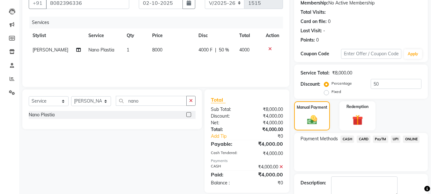
scroll to position [99, 0]
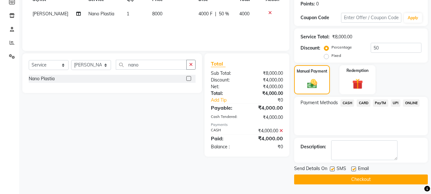
click at [332, 169] on label at bounding box center [332, 168] width 5 height 5
click at [332, 169] on input "checkbox" at bounding box center [332, 169] width 4 height 4
checkbox input "false"
click at [354, 168] on label at bounding box center [353, 168] width 5 height 5
click at [354, 168] on input "checkbox" at bounding box center [353, 169] width 4 height 4
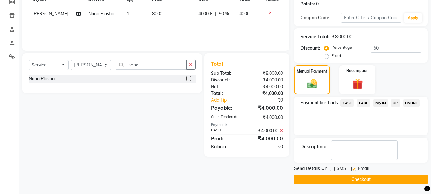
checkbox input "false"
click at [348, 179] on button "Checkout" at bounding box center [361, 179] width 134 height 10
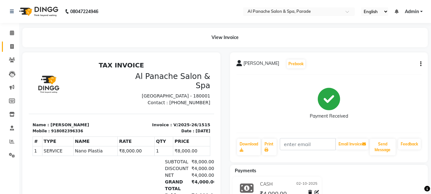
click at [9, 42] on link "Invoice" at bounding box center [9, 46] width 15 height 11
select select "service"
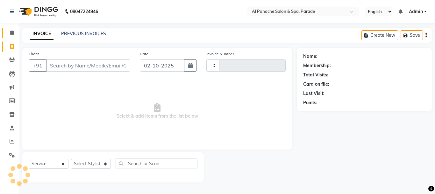
type input "1516"
select select "463"
click at [9, 33] on span at bounding box center [11, 32] width 11 height 7
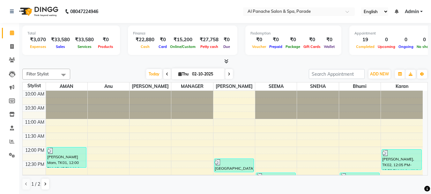
click at [378, 68] on div "Filter Stylist Select All [PERSON_NAME] [PERSON_NAME] MANAGER [PERSON_NAME] [PE…" at bounding box center [224, 129] width 405 height 126
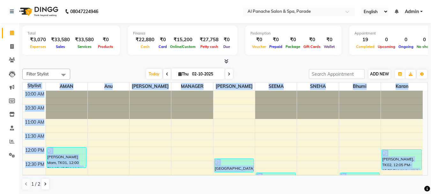
drag, startPoint x: 378, startPoint y: 68, endPoint x: 380, endPoint y: 73, distance: 5.0
click at [380, 73] on div "Filter Stylist Select All [PERSON_NAME] [PERSON_NAME] MANAGER [PERSON_NAME] [PE…" at bounding box center [224, 129] width 405 height 126
click at [380, 73] on span "ADD NEW" at bounding box center [379, 73] width 19 height 5
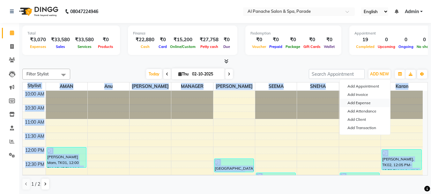
click at [352, 103] on link "Add Expense" at bounding box center [365, 103] width 50 height 8
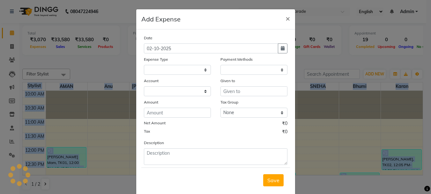
select select
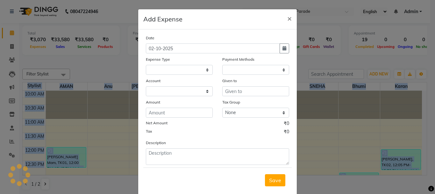
select select "1"
select select "2323"
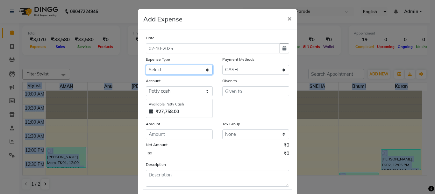
drag, startPoint x: 185, startPoint y: 67, endPoint x: 194, endPoint y: 121, distance: 54.0
click at [194, 121] on div "Date [DATE] Expense Type Select Advance Salary Bank charges Car maintenance Cas…" at bounding box center [217, 110] width 143 height 152
select select "4766"
click at [146, 65] on select "Select Advance Salary Bank charges Car maintenance Cash transfer to bank Cash t…" at bounding box center [179, 70] width 67 height 10
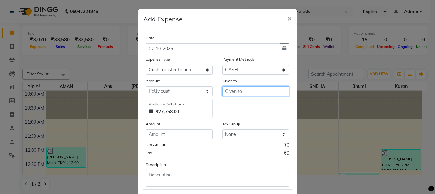
click at [241, 93] on input "text" at bounding box center [256, 91] width 67 height 10
type input "product"
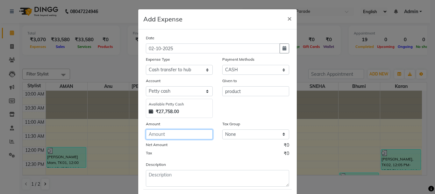
click at [161, 136] on input "number" at bounding box center [179, 134] width 67 height 10
type input "1500"
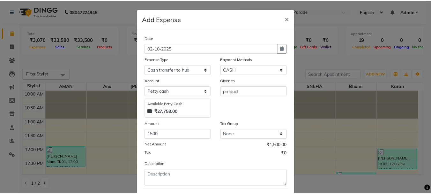
scroll to position [35, 0]
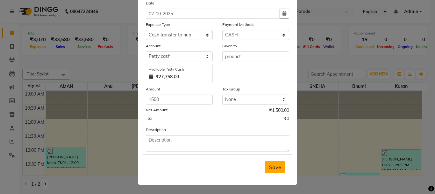
click at [272, 163] on button "Save" at bounding box center [275, 167] width 20 height 12
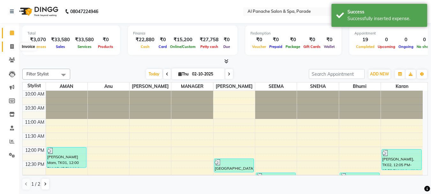
click at [6, 44] on span at bounding box center [11, 46] width 11 height 7
select select "service"
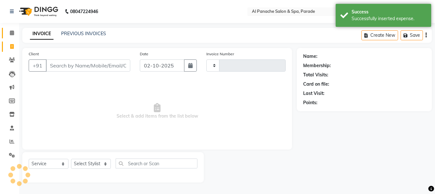
type input "1516"
select select "463"
click at [10, 34] on icon at bounding box center [12, 32] width 4 height 5
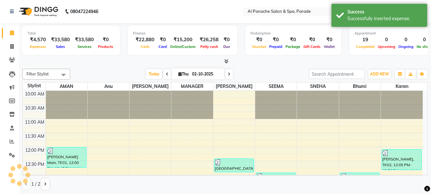
scroll to position [212, 0]
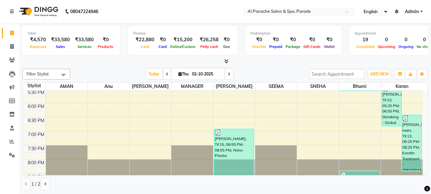
drag, startPoint x: 0, startPoint y: 45, endPoint x: 120, endPoint y: 59, distance: 120.4
click at [120, 59] on div at bounding box center [224, 61] width 405 height 7
click at [9, 46] on span at bounding box center [11, 46] width 11 height 7
select select "service"
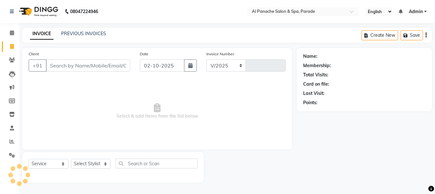
select select "463"
type input "1516"
click at [13, 32] on icon at bounding box center [12, 32] width 4 height 5
